Goal: Book appointment/travel/reservation

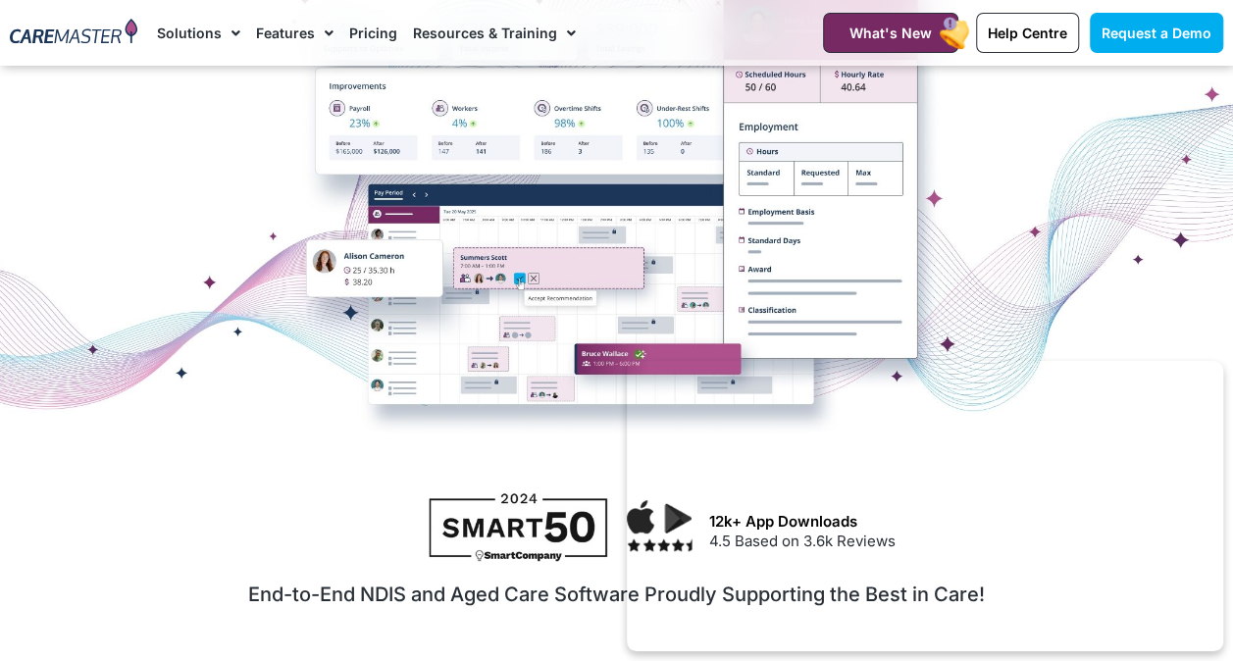
scroll to position [457, 0]
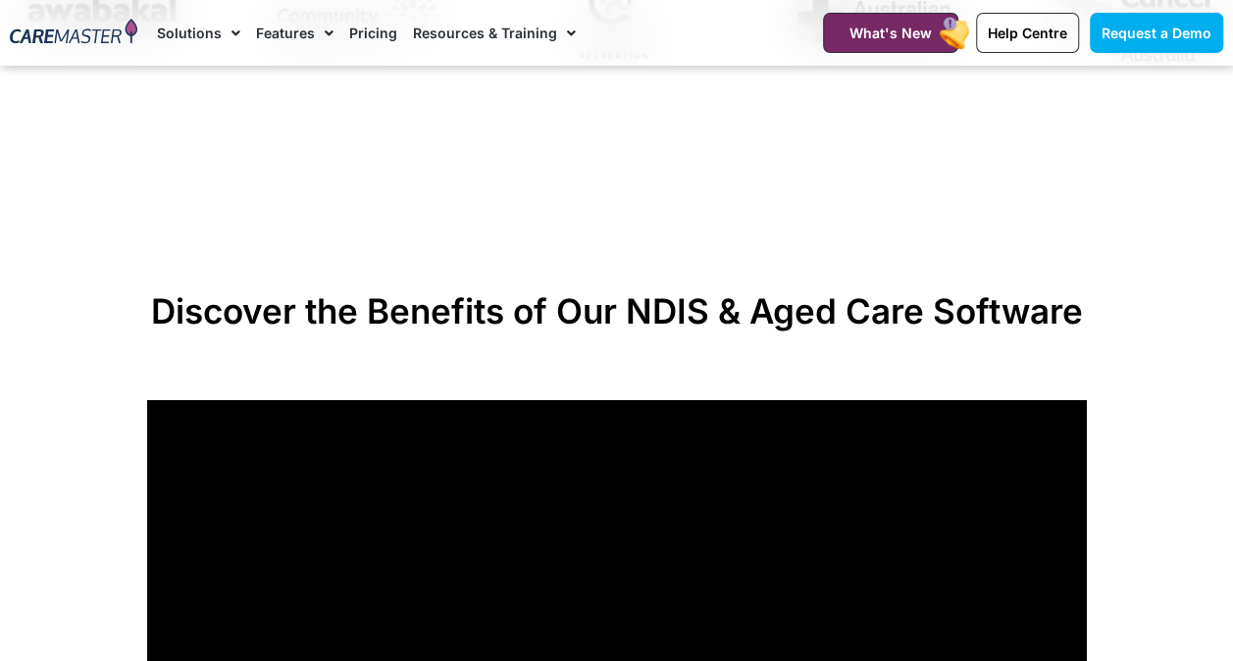
scroll to position [1210, 0]
